Goal: Task Accomplishment & Management: Manage account settings

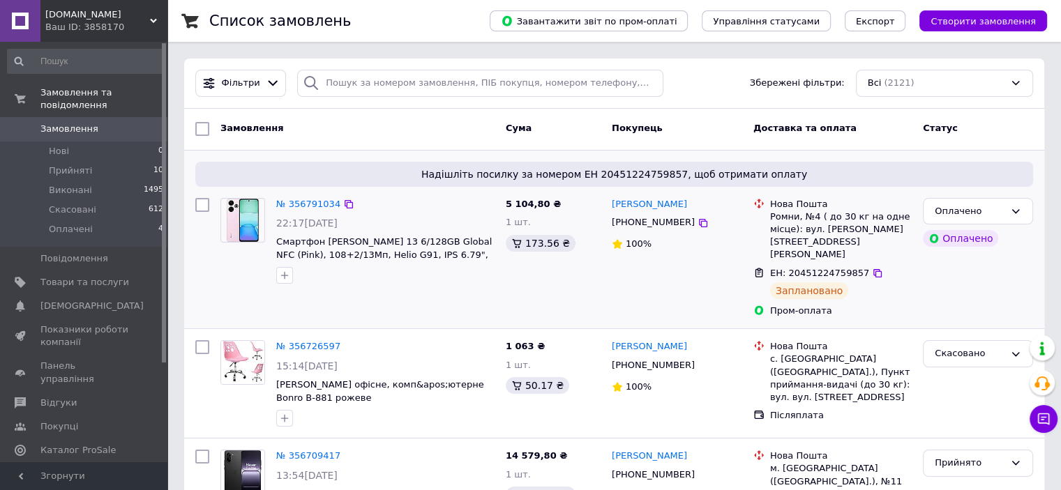
click at [248, 292] on div "№ 356791034 22:17[DATE] Смартфон Xiaomi Redmi 13 6/128GB Global NFC (Pink), 108…" at bounding box center [357, 258] width 285 height 131
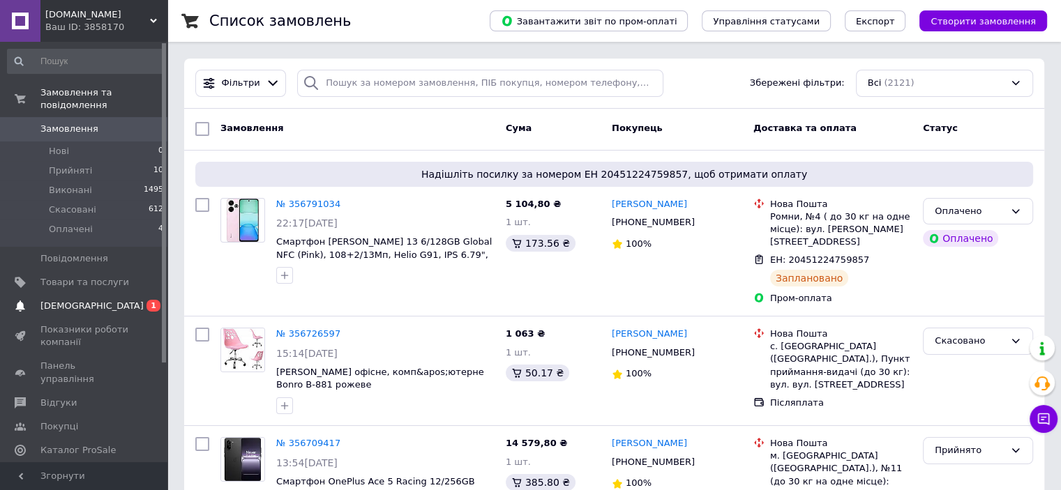
click at [88, 300] on span "[DEMOGRAPHIC_DATA]" at bounding box center [91, 306] width 103 height 13
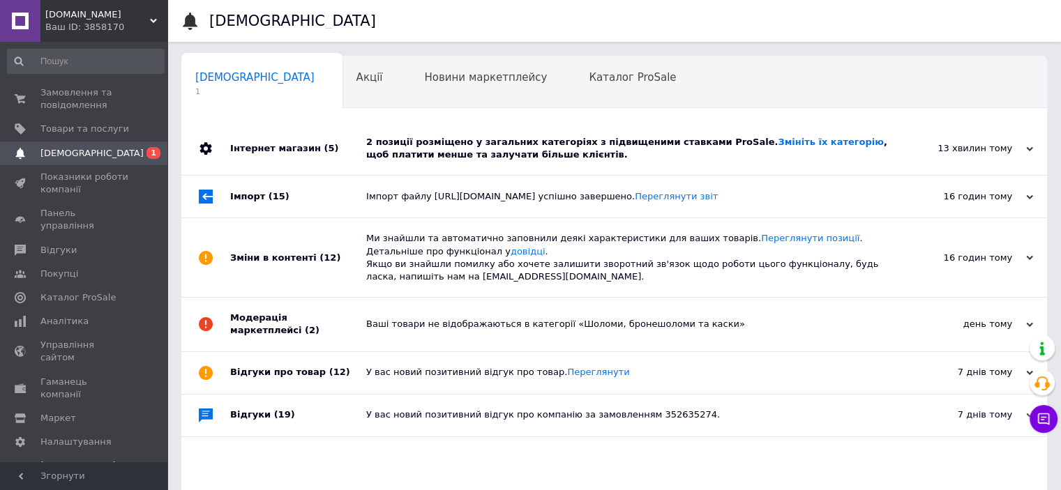
click at [416, 155] on div "2 позиції розміщено у загальних категоріях з підвищеними ставками ProSale. Змін…" at bounding box center [629, 148] width 527 height 25
